Goal: Task Accomplishment & Management: Complete application form

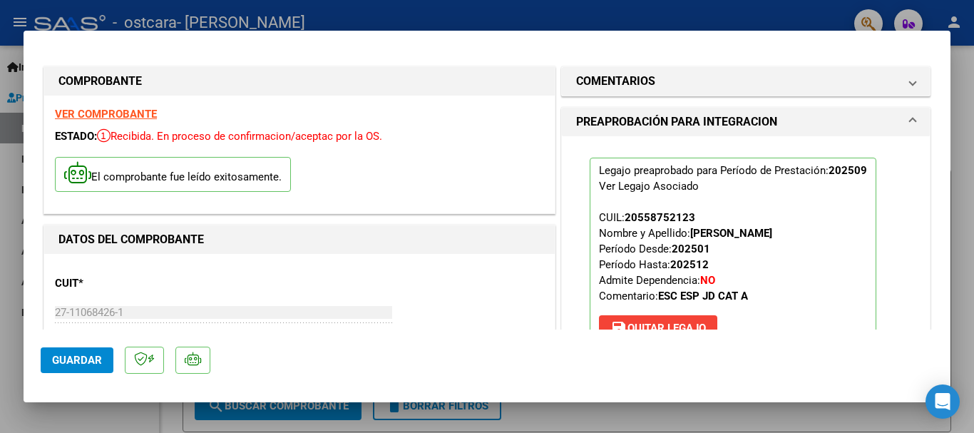
scroll to position [214, 0]
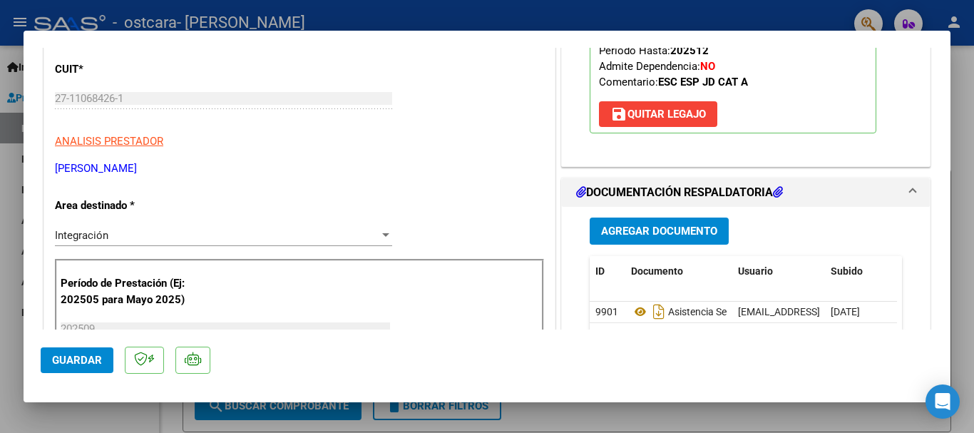
click at [95, 364] on span "Guardar" at bounding box center [77, 360] width 50 height 13
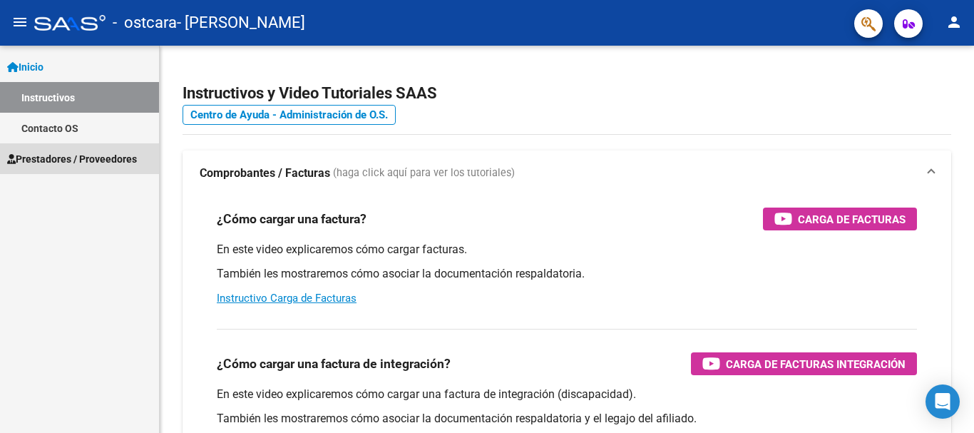
click at [108, 158] on span "Prestadores / Proveedores" at bounding box center [72, 159] width 130 height 16
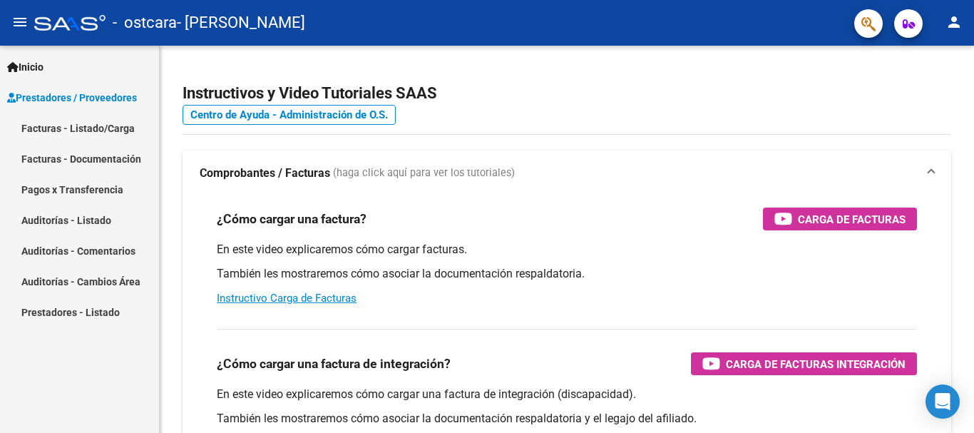
click at [108, 128] on link "Facturas - Listado/Carga" at bounding box center [79, 128] width 159 height 31
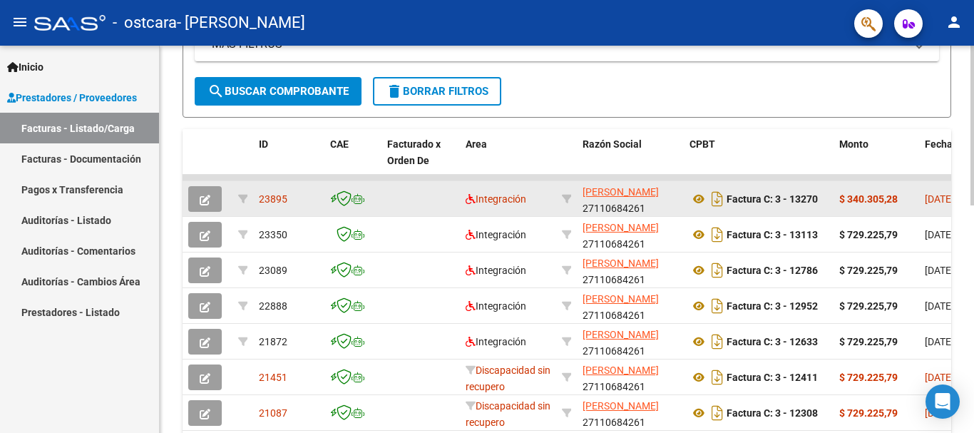
scroll to position [339, 0]
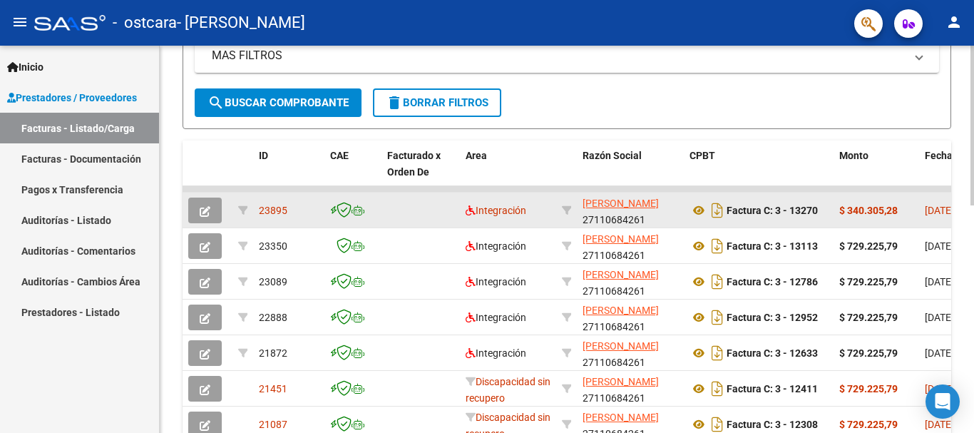
click at [201, 204] on span "button" at bounding box center [205, 210] width 11 height 13
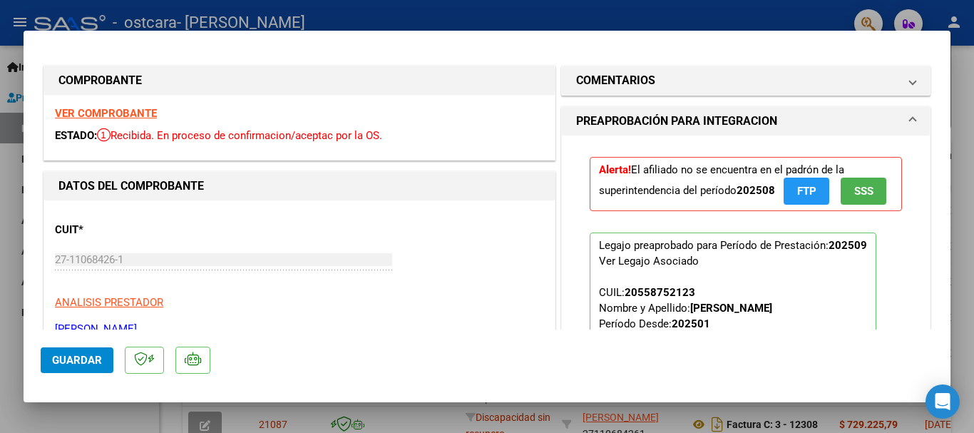
scroll to position [0, 0]
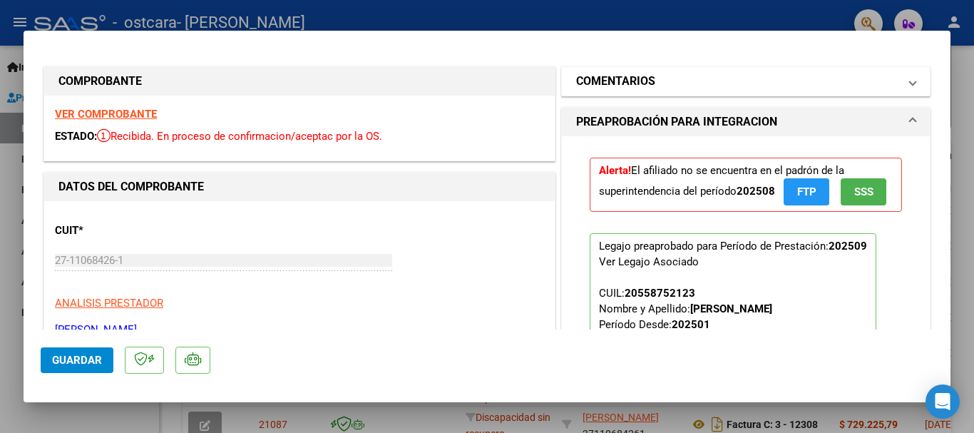
click at [800, 81] on mat-panel-title "COMENTARIOS" at bounding box center [737, 81] width 322 height 17
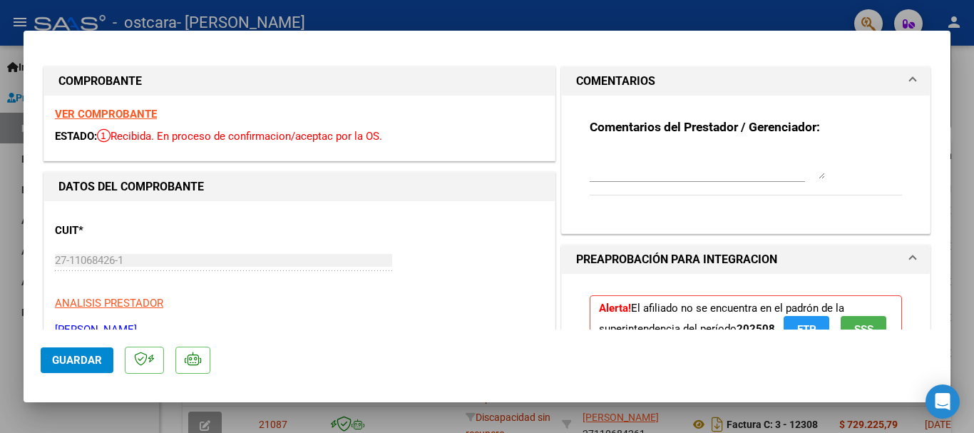
click at [639, 168] on textarea at bounding box center [707, 164] width 235 height 29
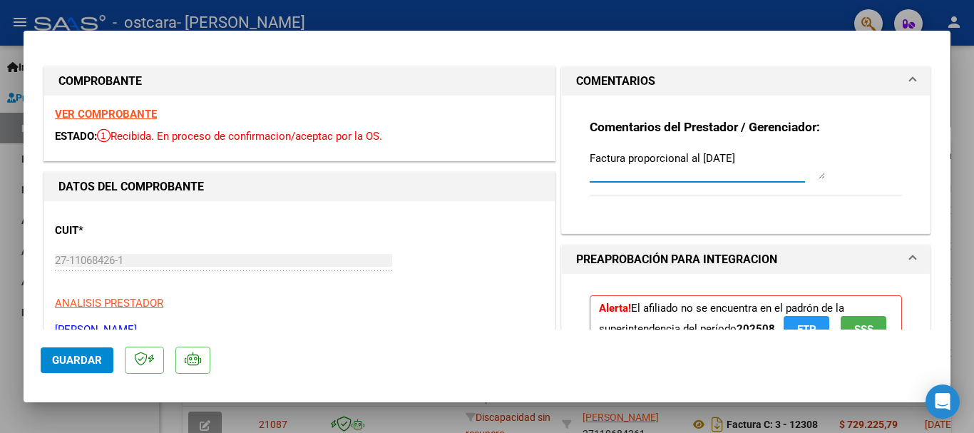
drag, startPoint x: 618, startPoint y: 159, endPoint x: 560, endPoint y: 151, distance: 58.3
click at [558, 157] on div "COMENTARIOS Comentarios del Prestador / Gerenciador: Factura proporcional al [D…" at bounding box center [745, 150] width 375 height 168
click at [688, 157] on textarea "Monto proporcional al [DATE]" at bounding box center [707, 164] width 235 height 29
click at [749, 158] on textarea "Monto proporcional al [DATE]" at bounding box center [707, 164] width 235 height 29
click at [684, 159] on textarea "Monto proporcional al [DATE]" at bounding box center [707, 164] width 235 height 29
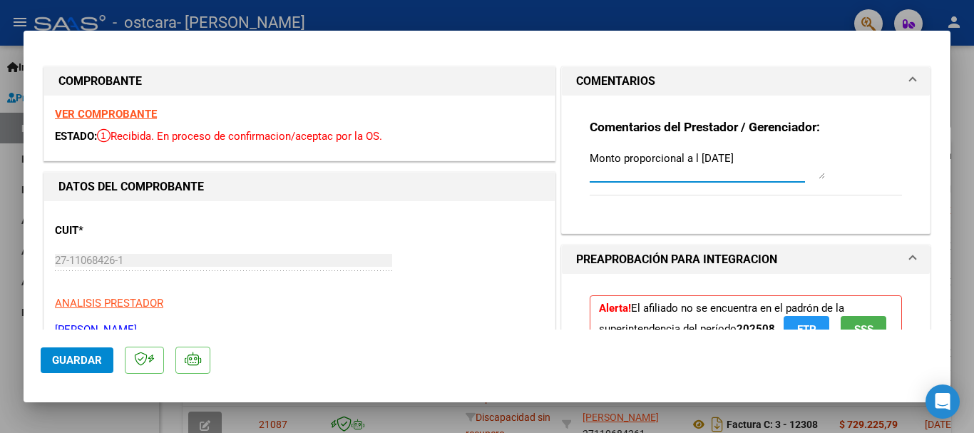
drag, startPoint x: 692, startPoint y: 157, endPoint x: 681, endPoint y: 160, distance: 11.3
click at [681, 160] on textarea "Monto proporcional a l [DATE]" at bounding box center [707, 164] width 235 height 29
click at [709, 158] on textarea "Monto proporcional hasta [GEOGRAPHIC_DATA]: [DATE]" at bounding box center [707, 164] width 235 height 29
type textarea "Monto proporcional hasta fecha de baja OS: [DATE]"
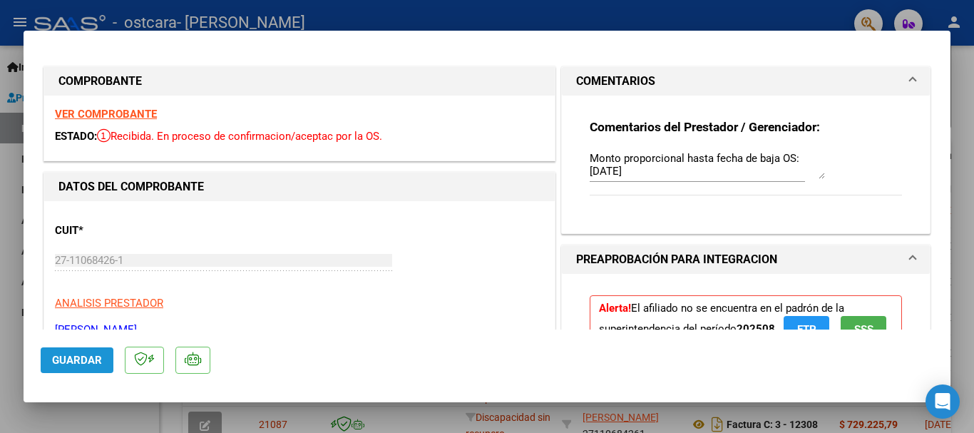
click at [88, 364] on span "Guardar" at bounding box center [77, 360] width 50 height 13
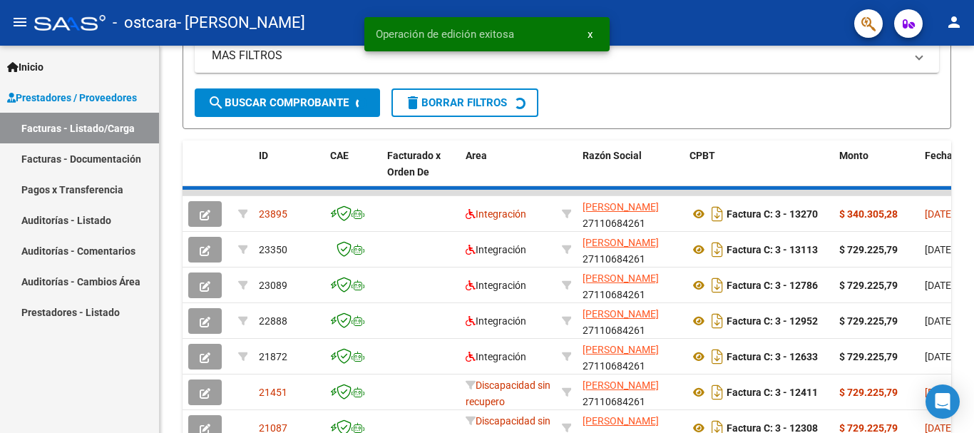
scroll to position [339, 0]
